Goal: Transaction & Acquisition: Purchase product/service

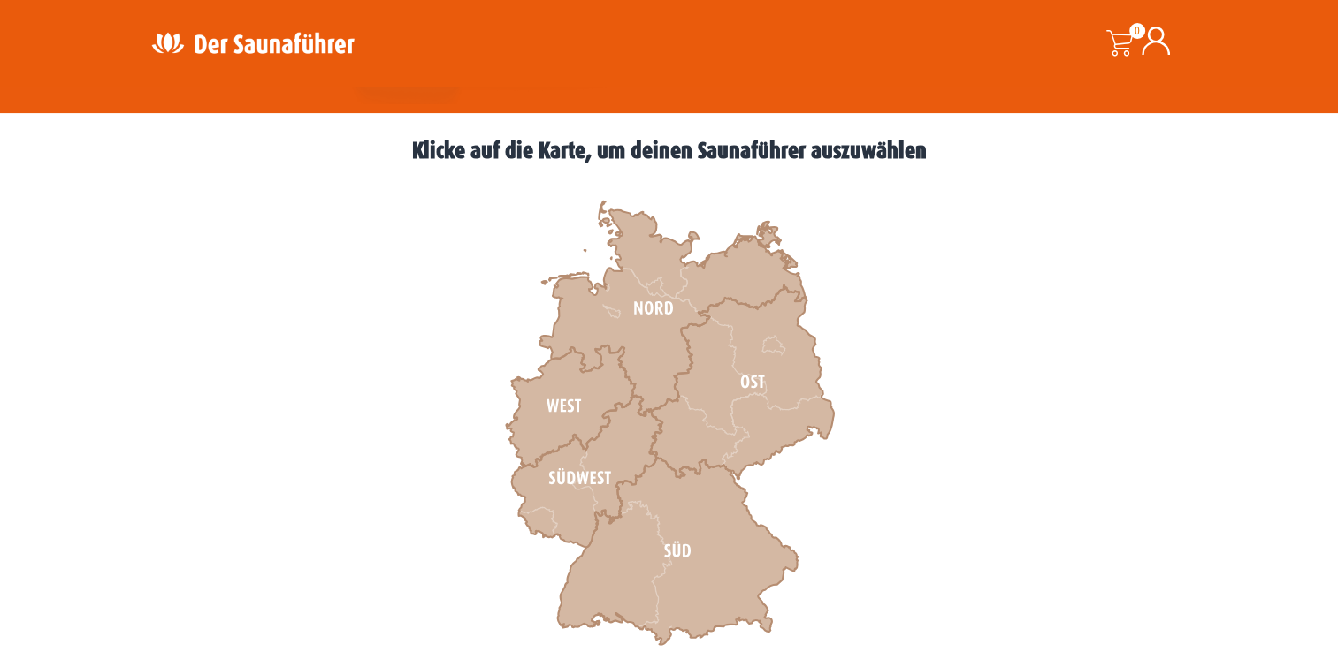
scroll to position [457, 0]
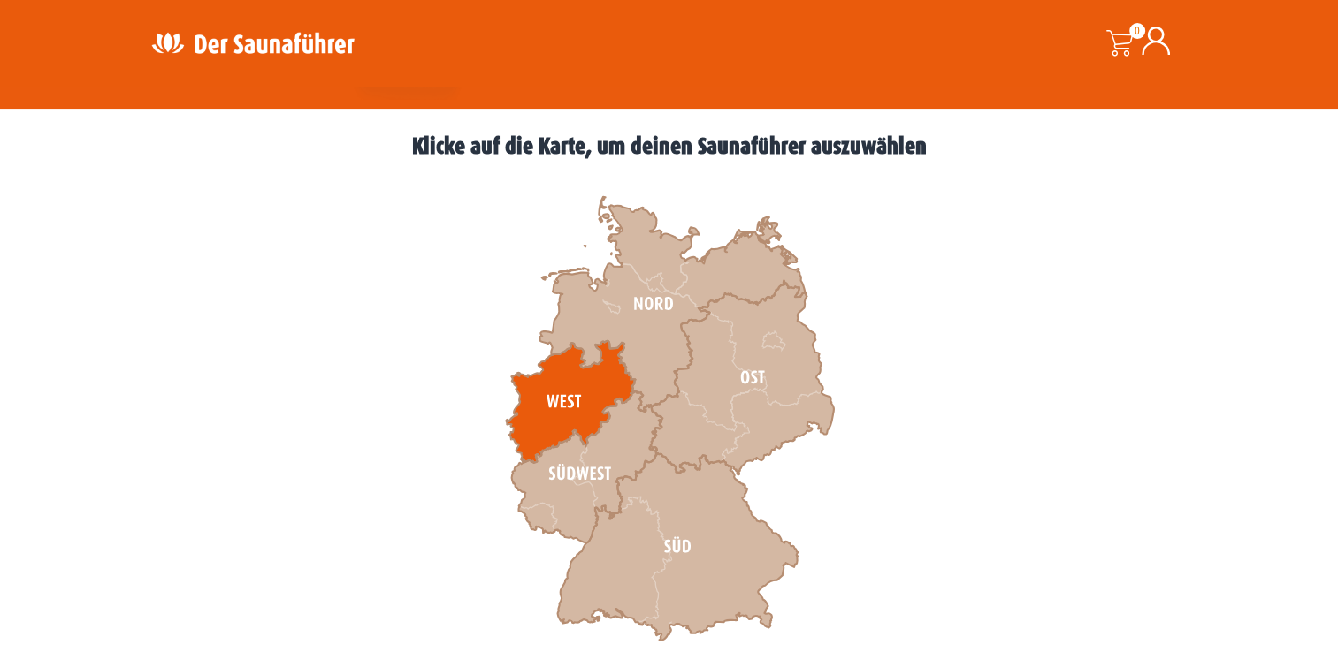
click at [576, 396] on icon at bounding box center [570, 402] width 129 height 122
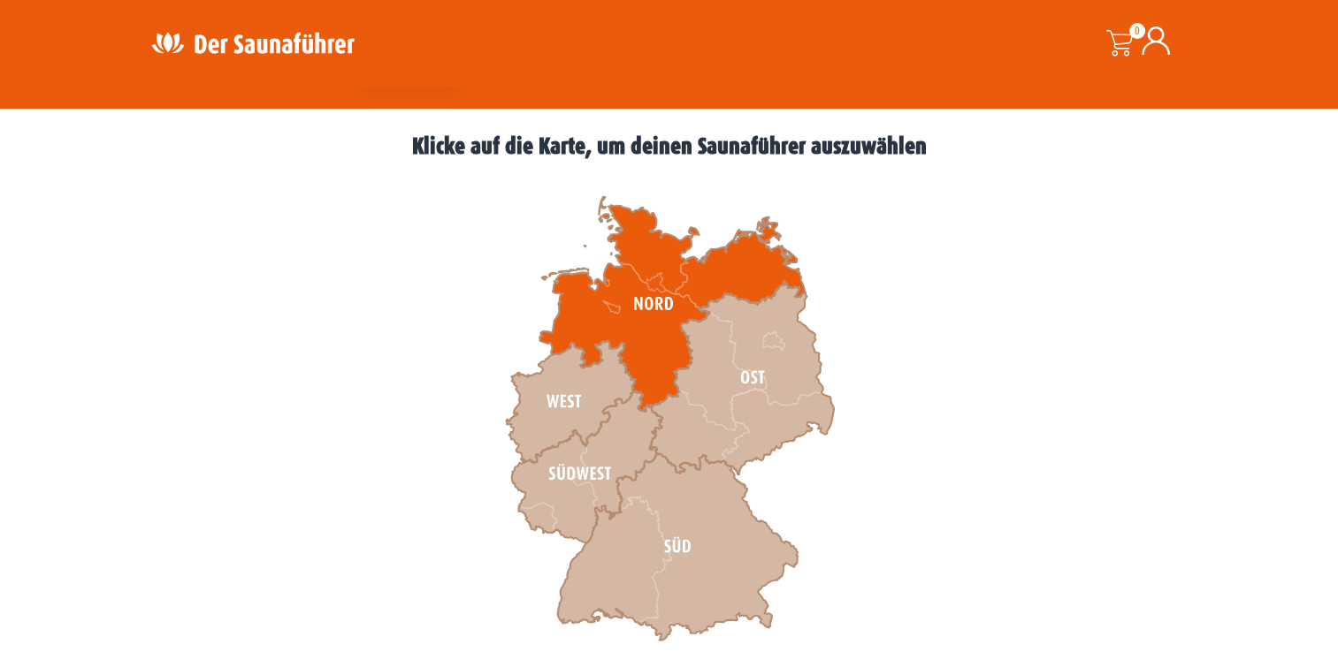
click at [653, 331] on icon at bounding box center [671, 304] width 265 height 215
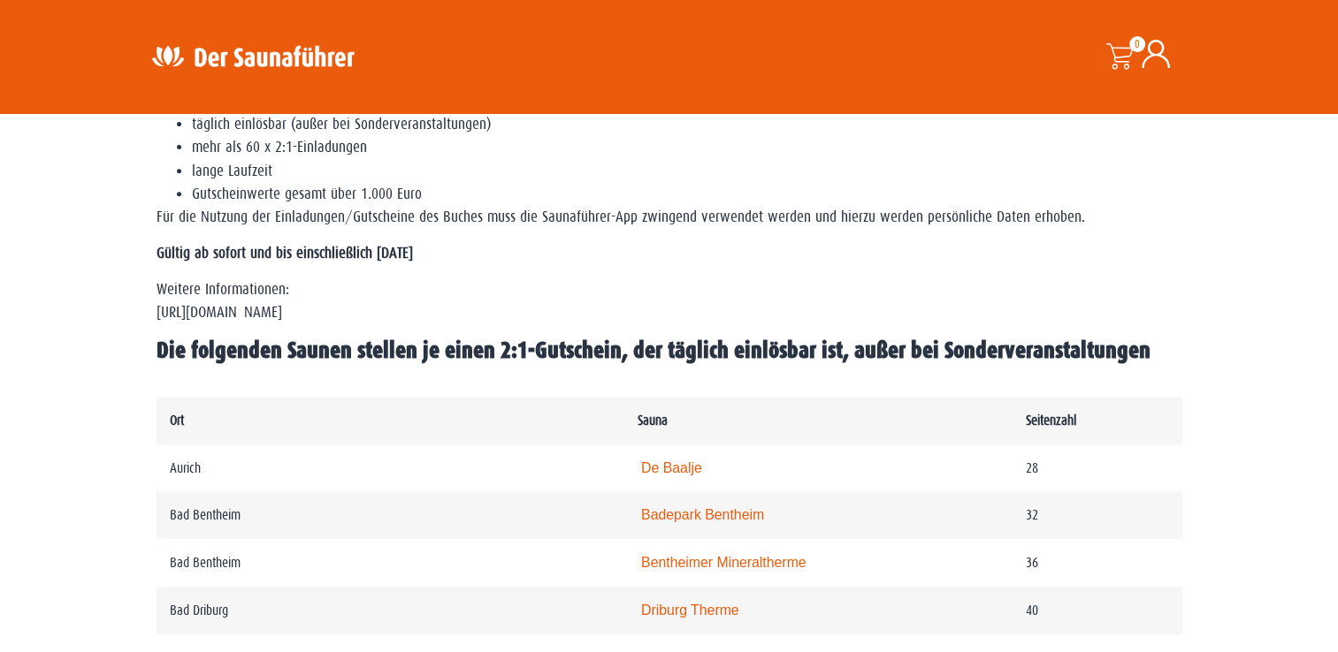
scroll to position [633, 0]
